Goal: Task Accomplishment & Management: Manage account settings

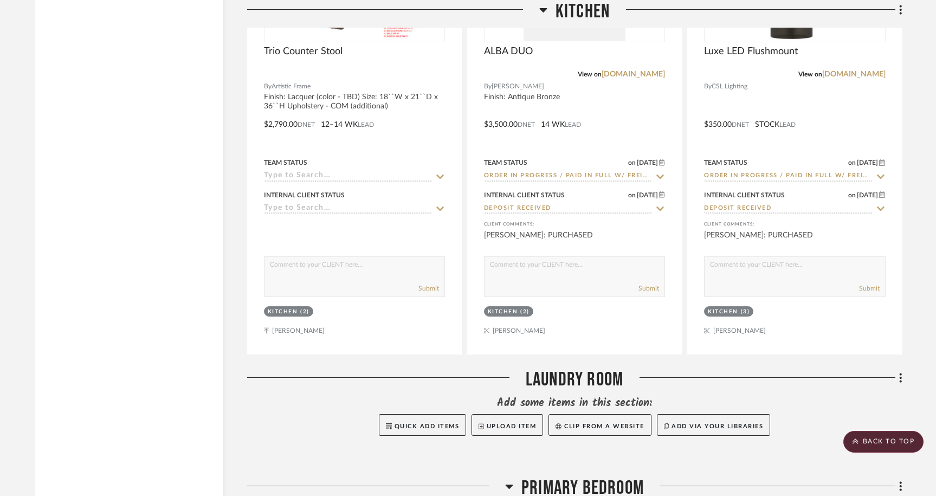
scroll to position [4228, 0]
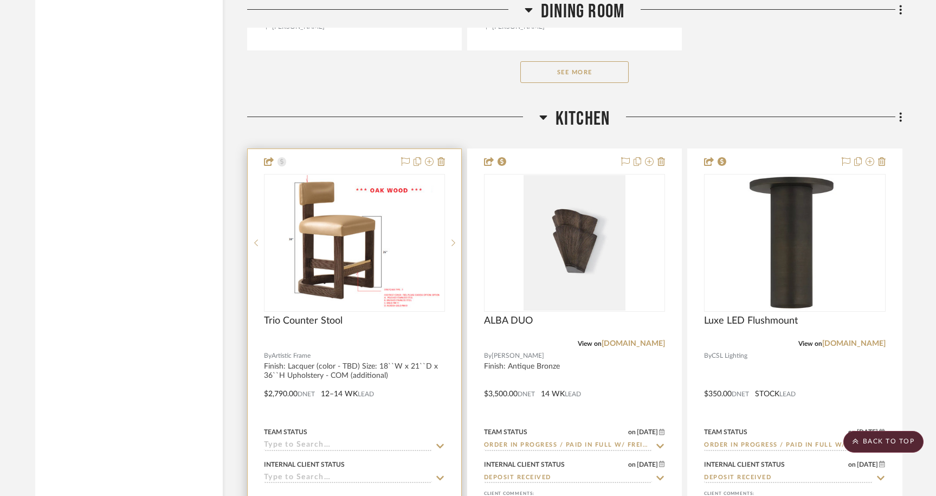
click at [372, 152] on div at bounding box center [355, 386] width 214 height 474
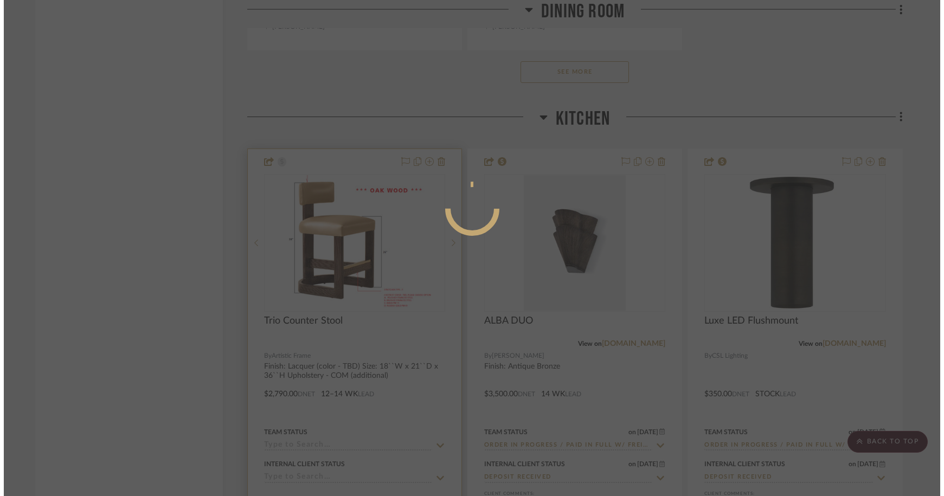
scroll to position [0, 0]
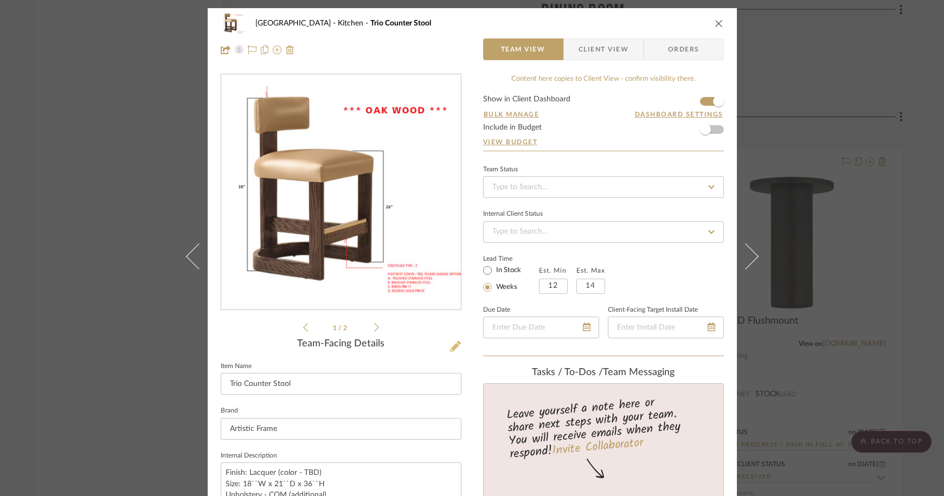
click at [454, 348] on icon at bounding box center [455, 346] width 11 height 11
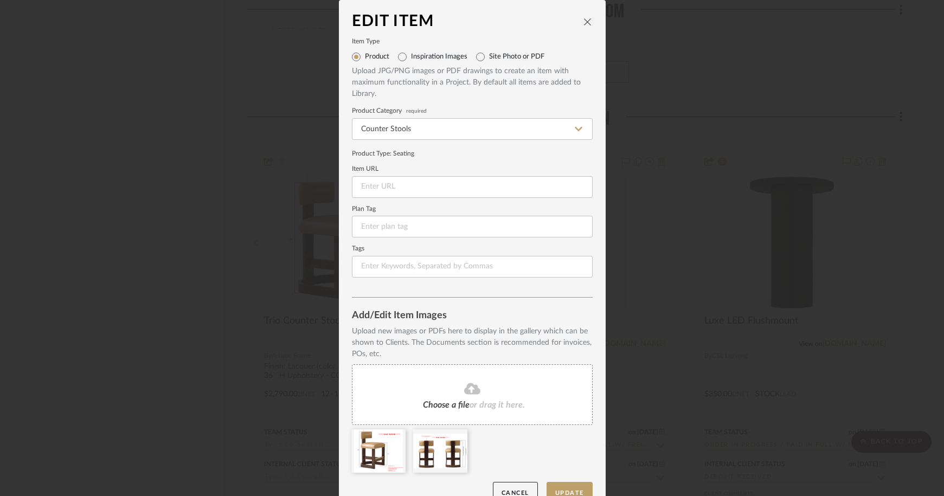
scroll to position [21, 0]
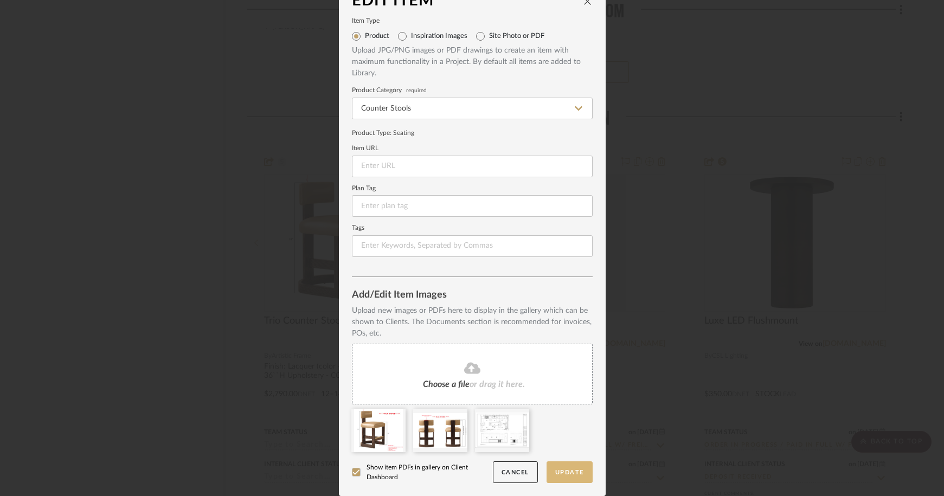
click at [566, 473] on button "Update" at bounding box center [569, 472] width 46 height 22
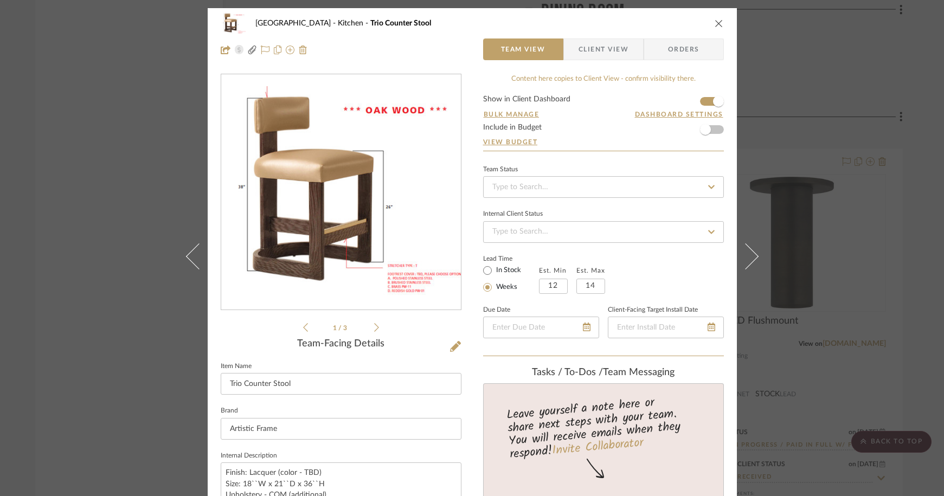
click at [374, 330] on icon at bounding box center [376, 327] width 5 height 10
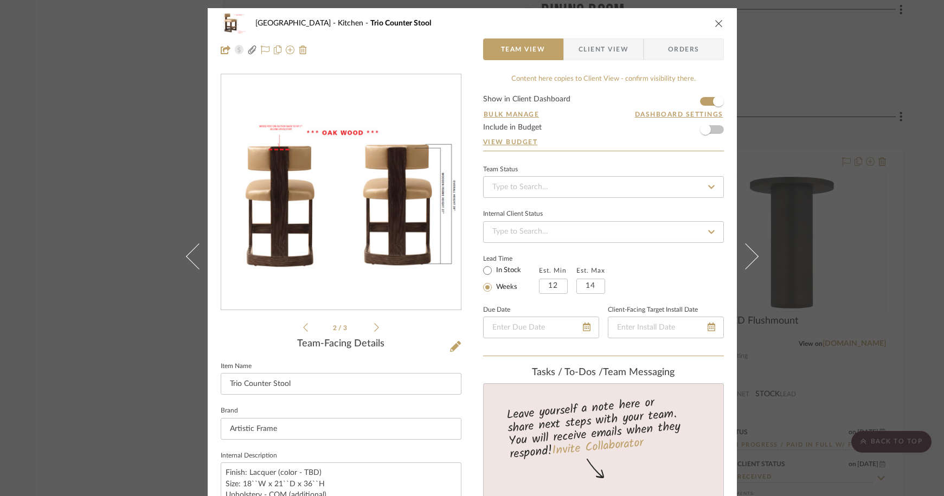
click at [374, 328] on icon at bounding box center [376, 327] width 5 height 10
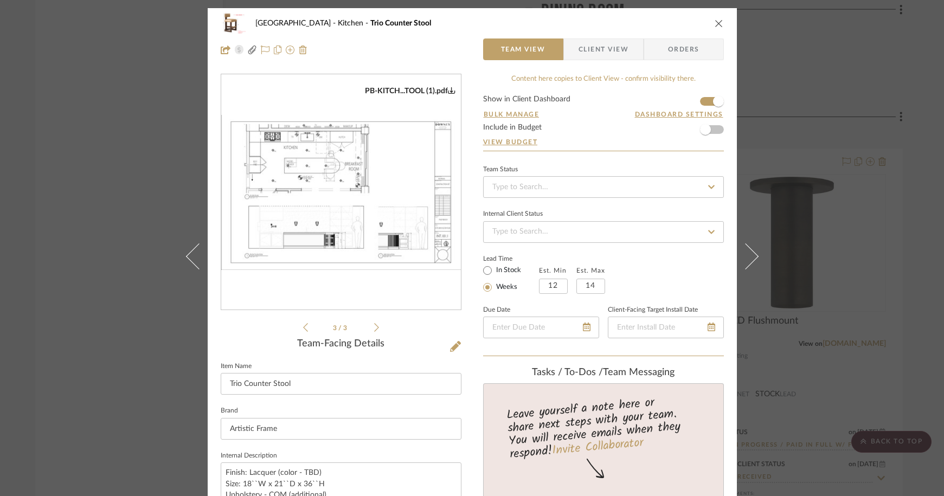
click at [315, 175] on img "2" at bounding box center [341, 192] width 240 height 155
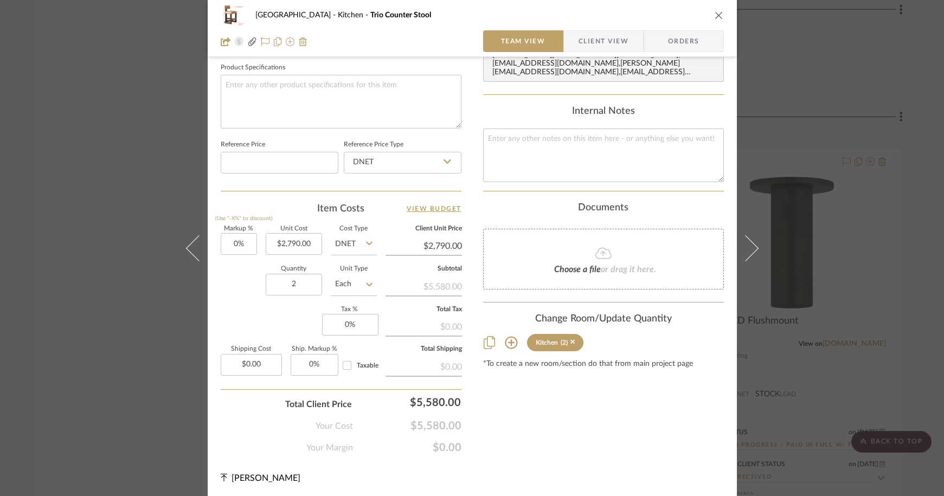
click at [718, 18] on icon "close" at bounding box center [718, 15] width 9 height 9
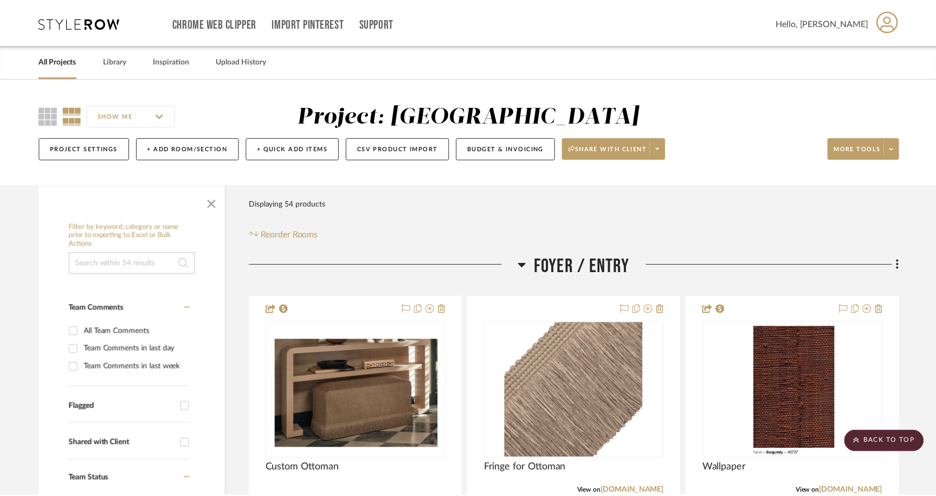
scroll to position [4228, 0]
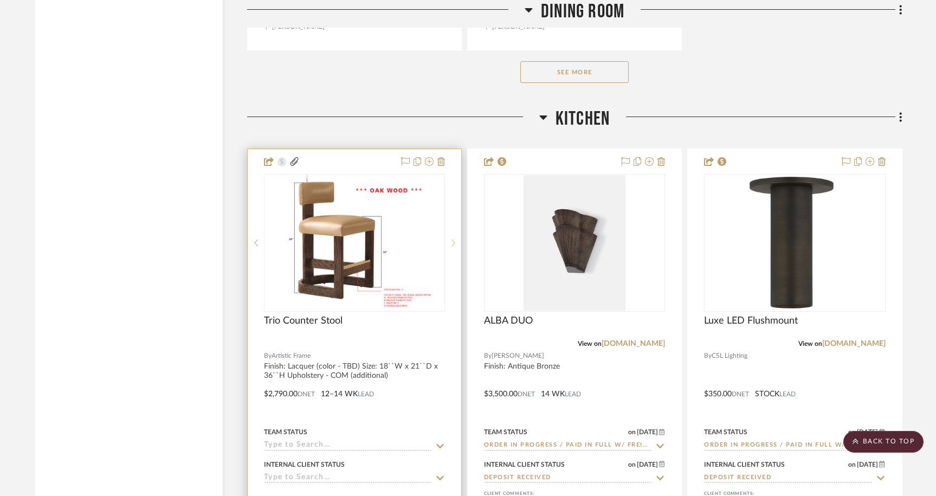
click at [454, 240] on icon at bounding box center [453, 243] width 4 height 7
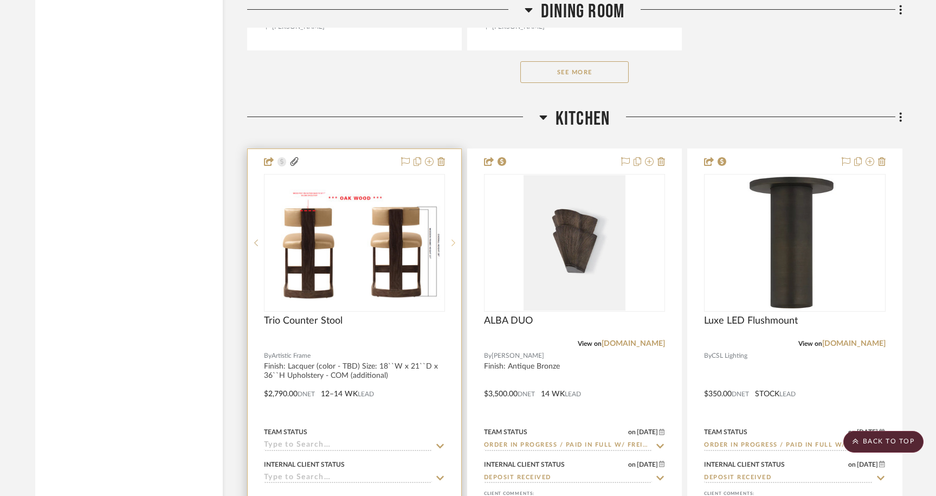
click at [454, 239] on icon at bounding box center [453, 243] width 4 height 8
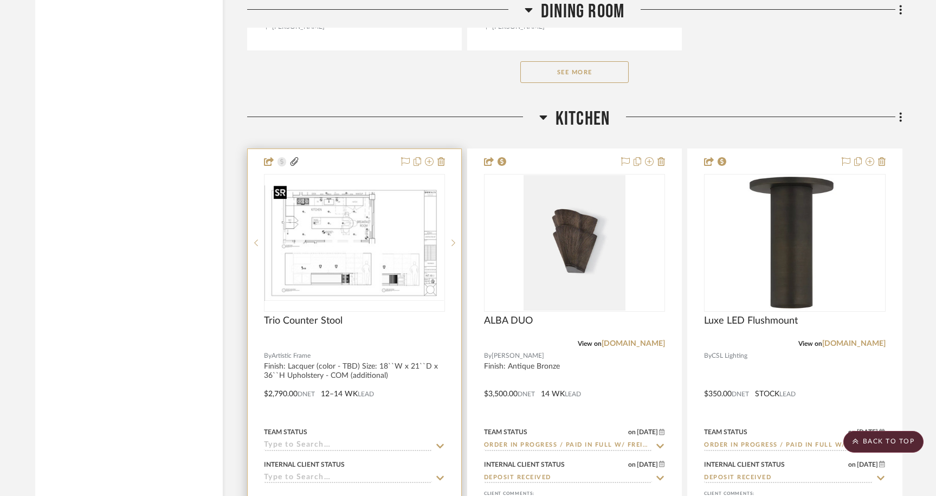
click at [409, 246] on img "2" at bounding box center [354, 242] width 179 height 115
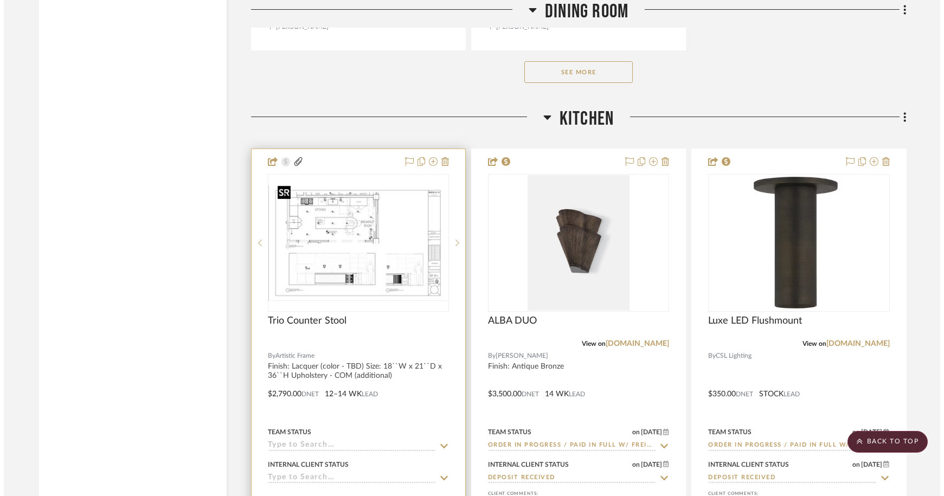
scroll to position [0, 0]
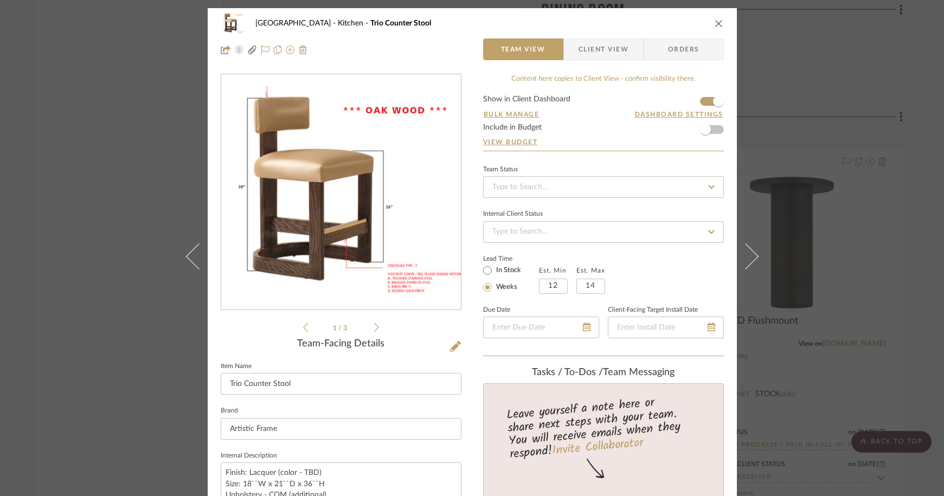
click at [374, 326] on icon at bounding box center [376, 327] width 5 height 10
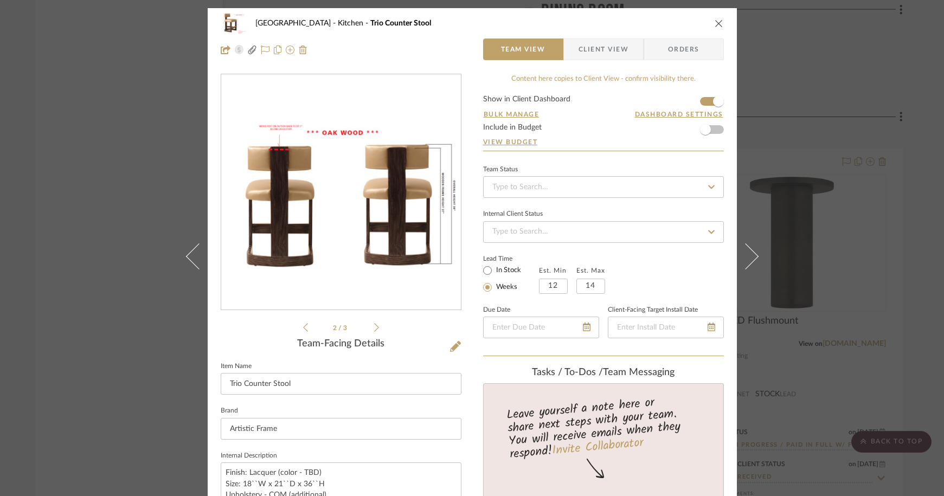
click at [374, 326] on icon at bounding box center [376, 327] width 5 height 10
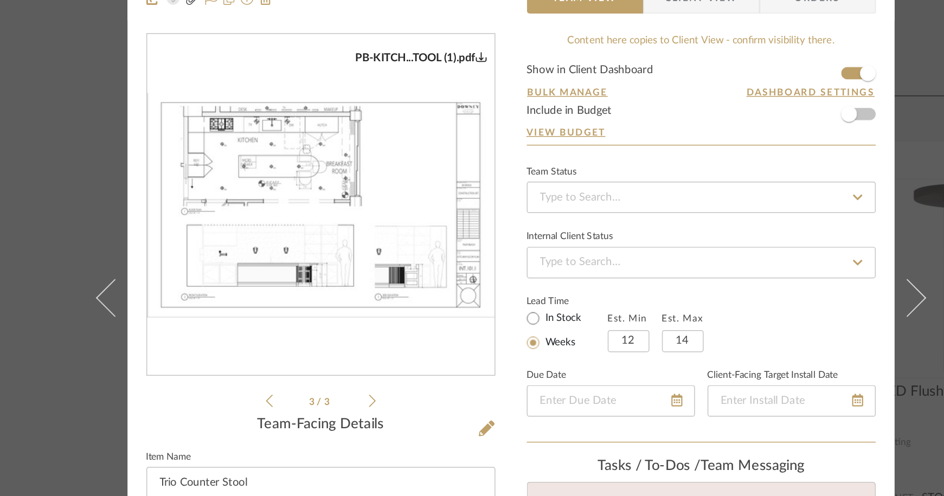
click at [157, 223] on div "Palm Beach Kitchen Trio Counter Stool Team View Client View Orders PB-KITCH...T…" at bounding box center [472, 248] width 944 height 496
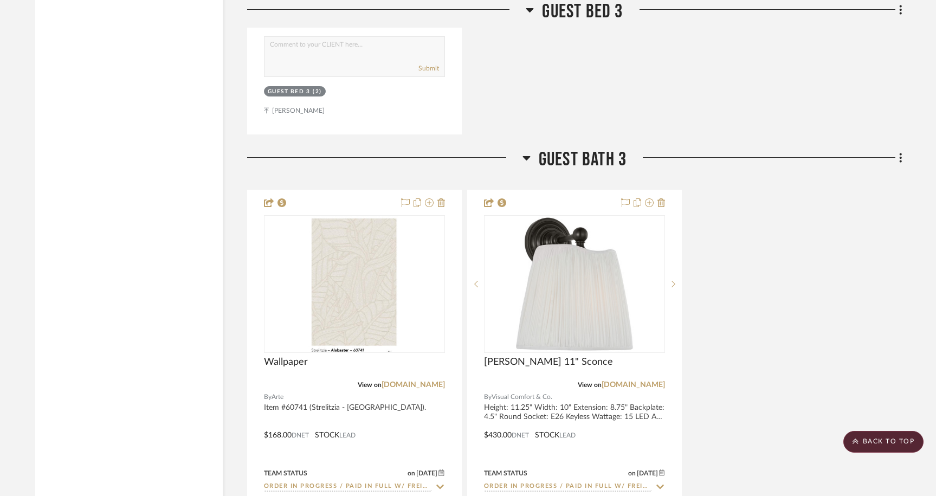
scroll to position [9510, 0]
